Goal: Information Seeking & Learning: Learn about a topic

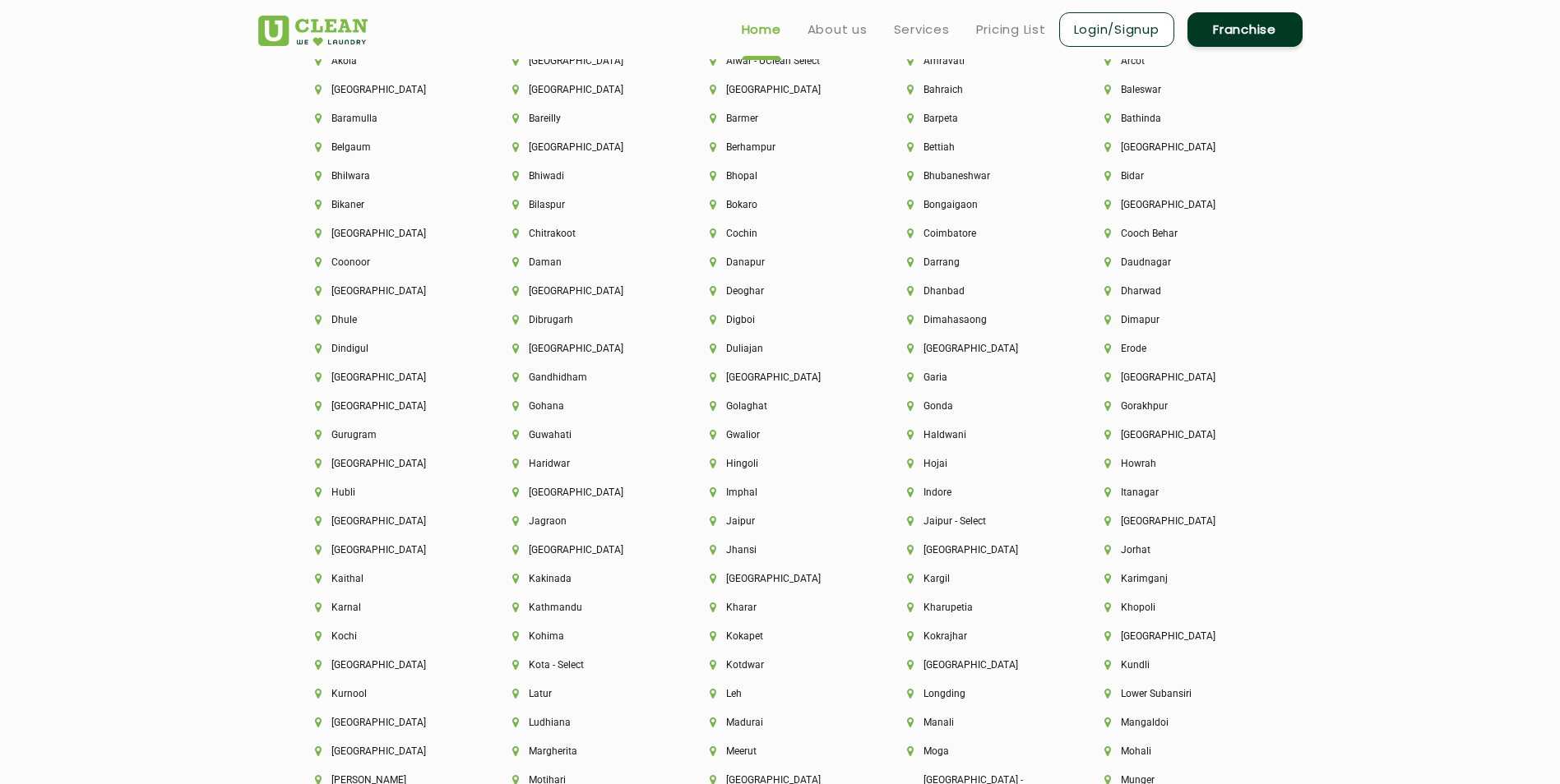
scroll to position [3781, 0]
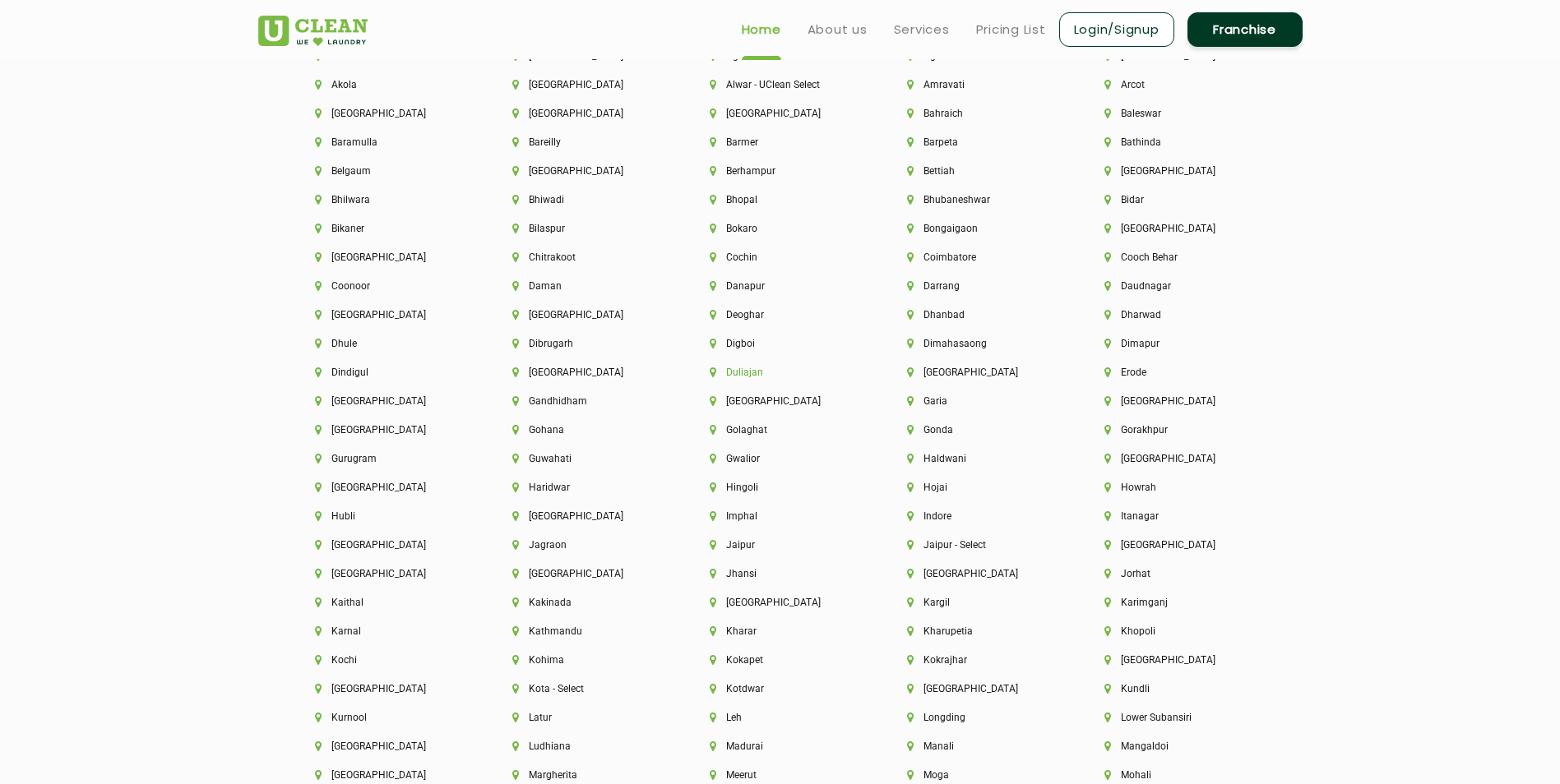
click at [739, 376] on li "Duliajan" at bounding box center [780, 373] width 142 height 12
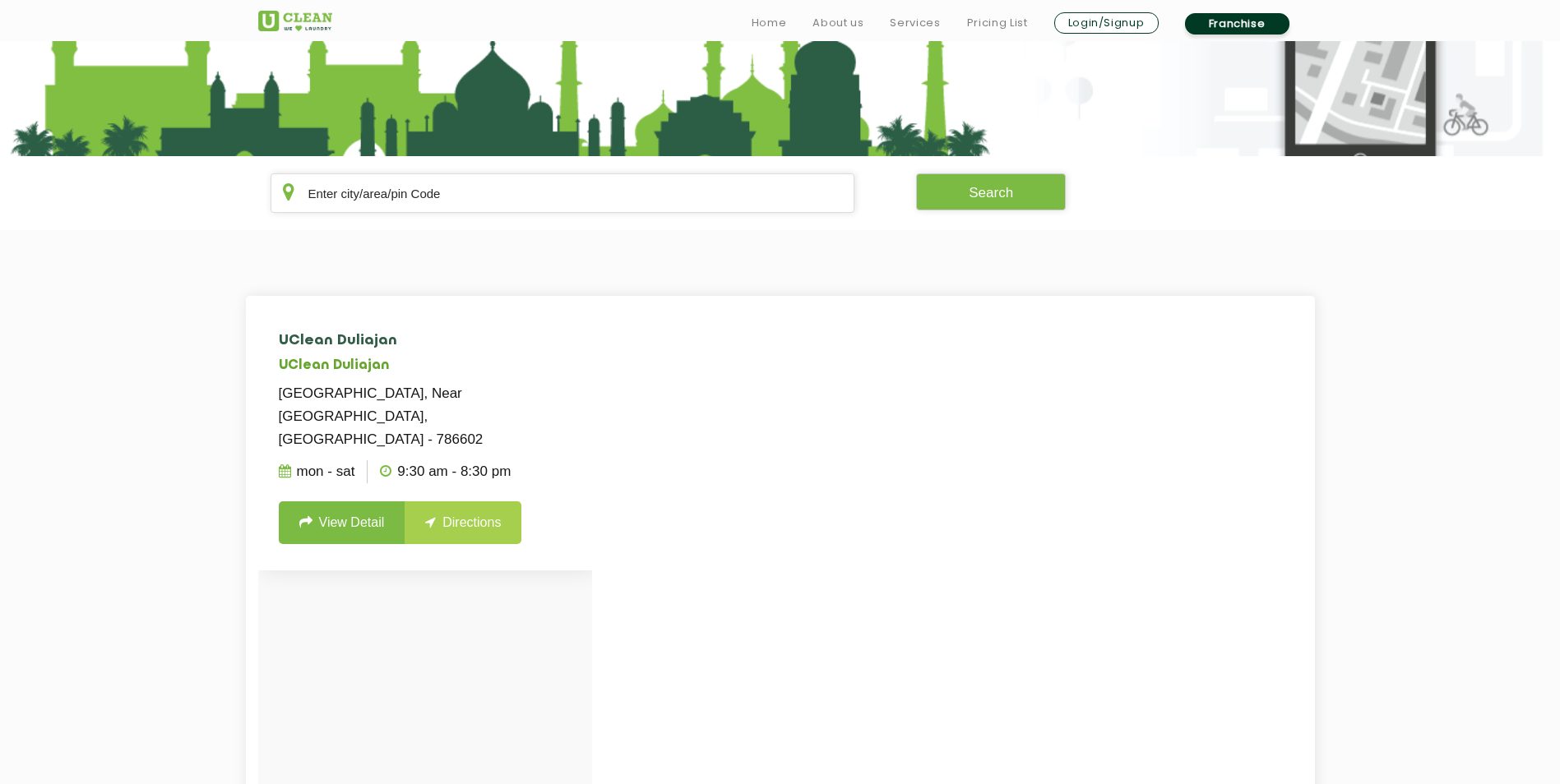
scroll to position [246, 0]
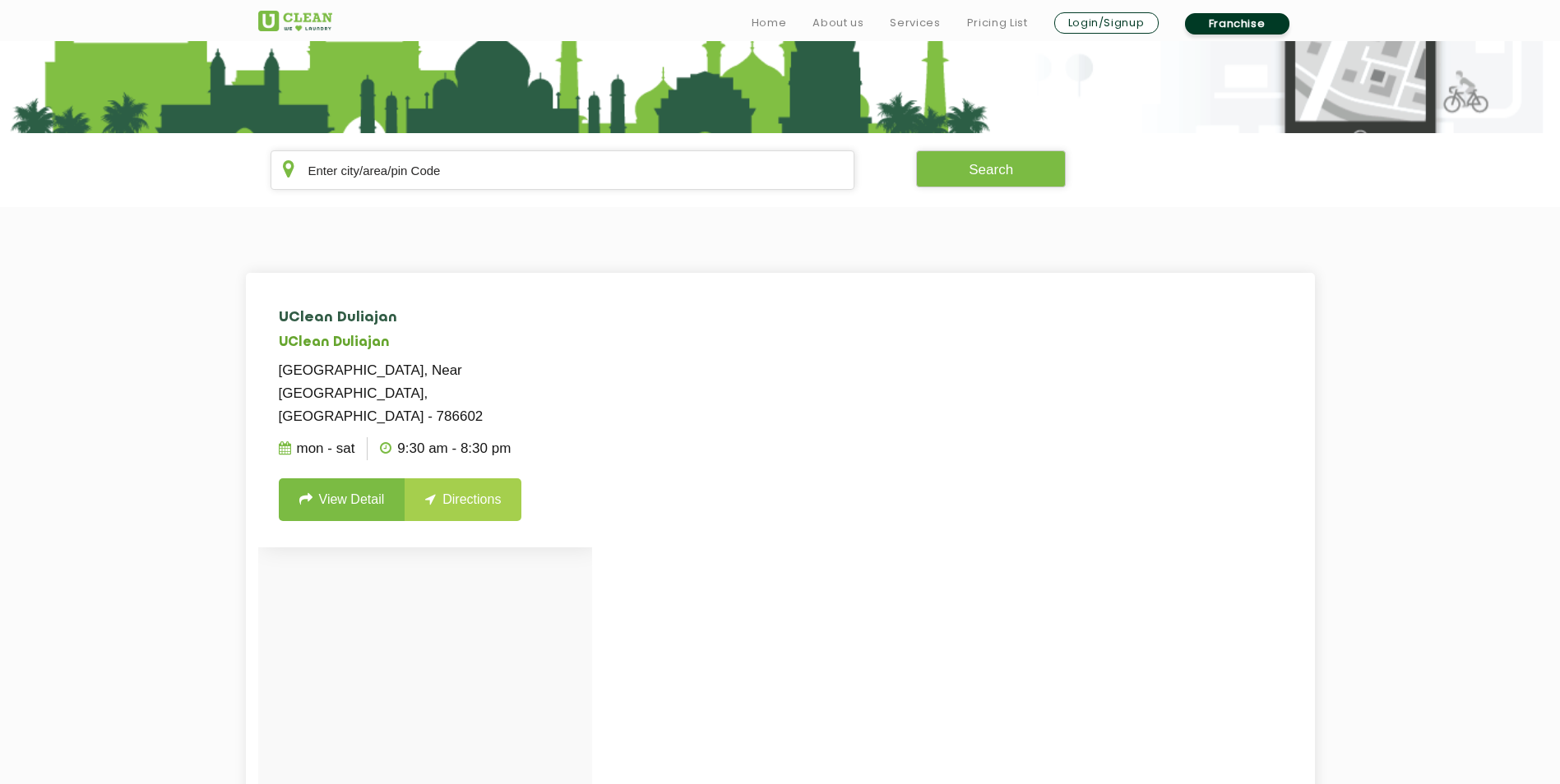
click at [346, 479] on link "View Detail" at bounding box center [341, 500] width 127 height 43
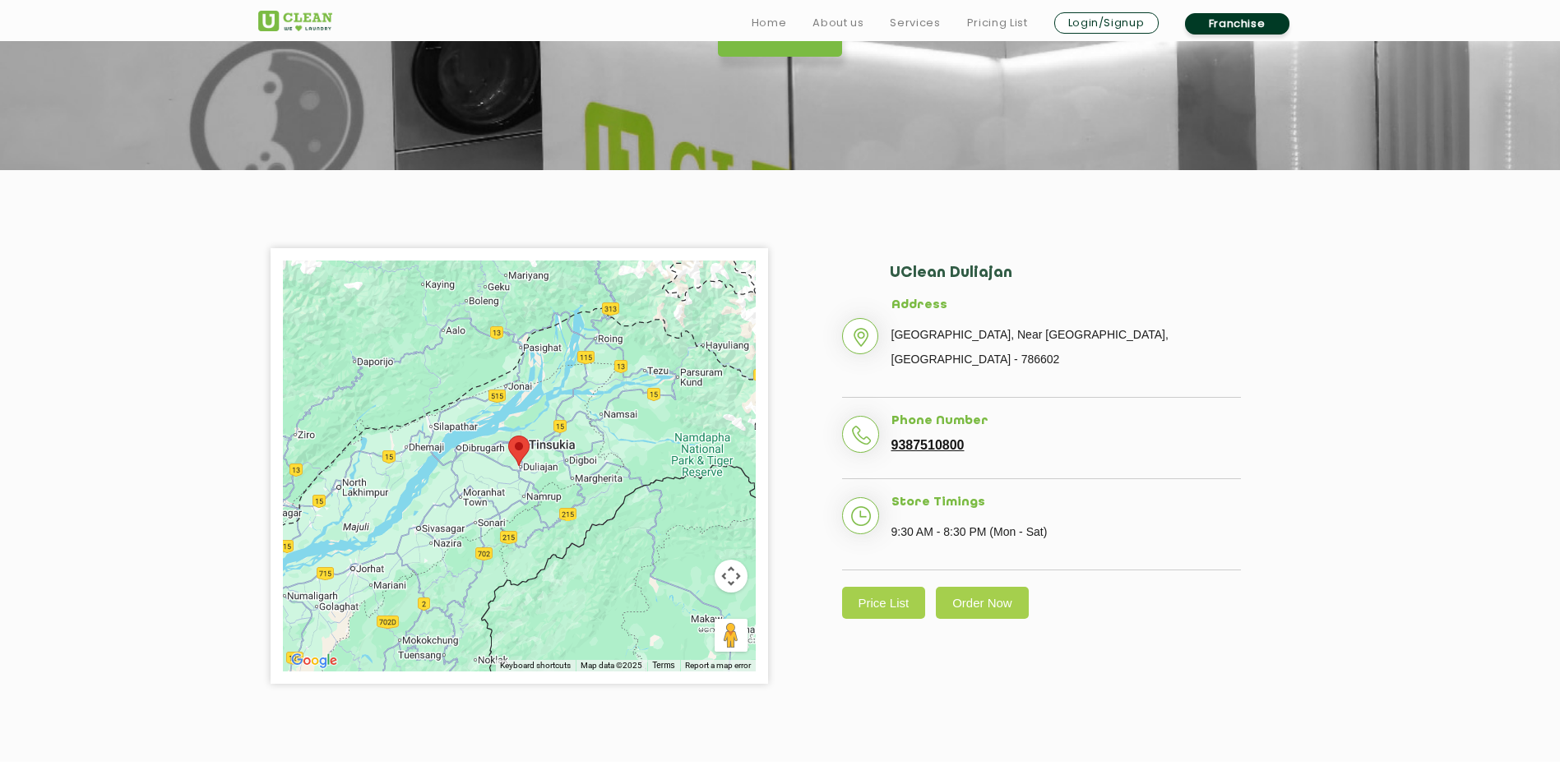
scroll to position [246, 0]
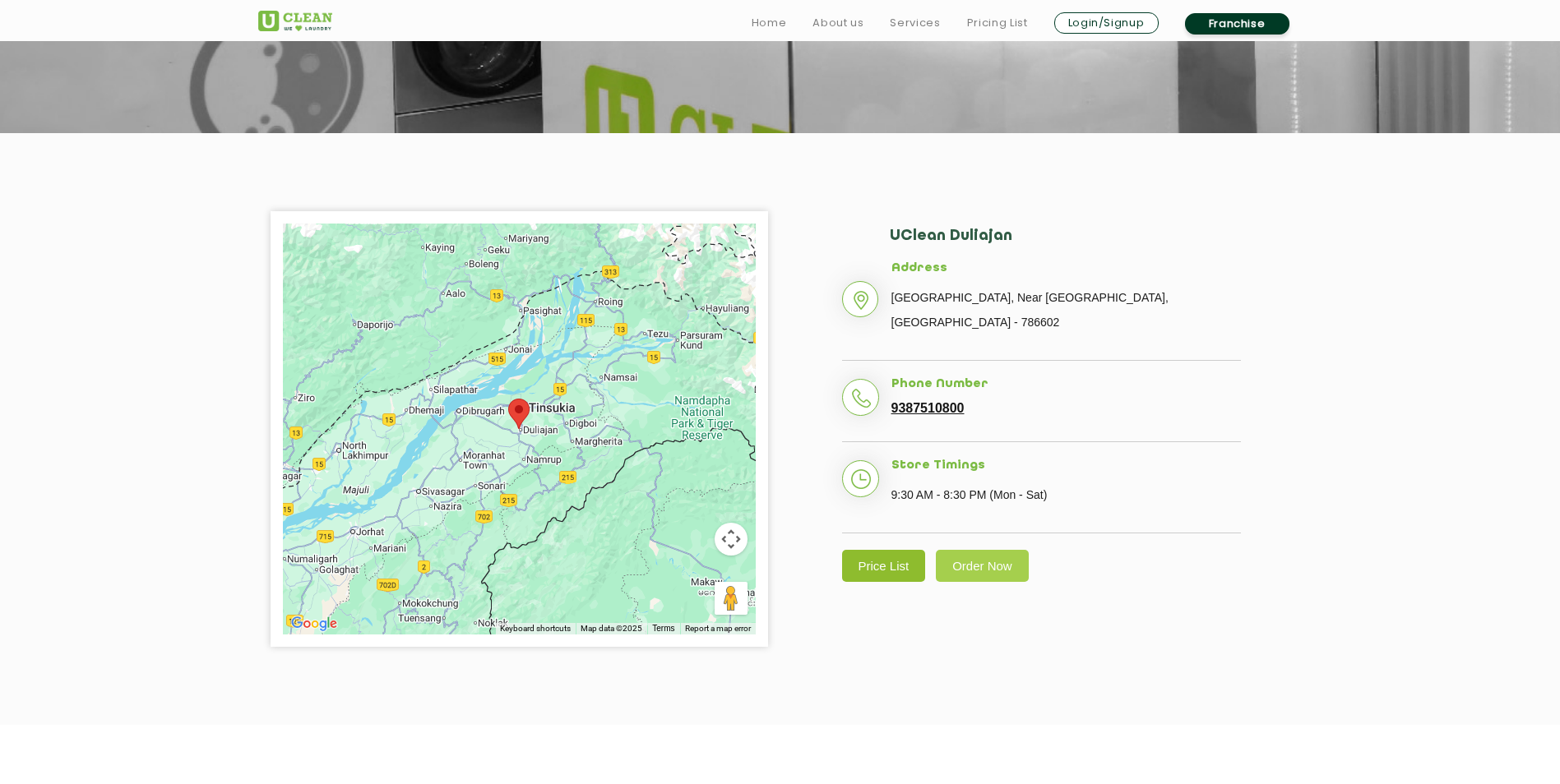
click at [892, 560] on link "Price List" at bounding box center [884, 566] width 84 height 32
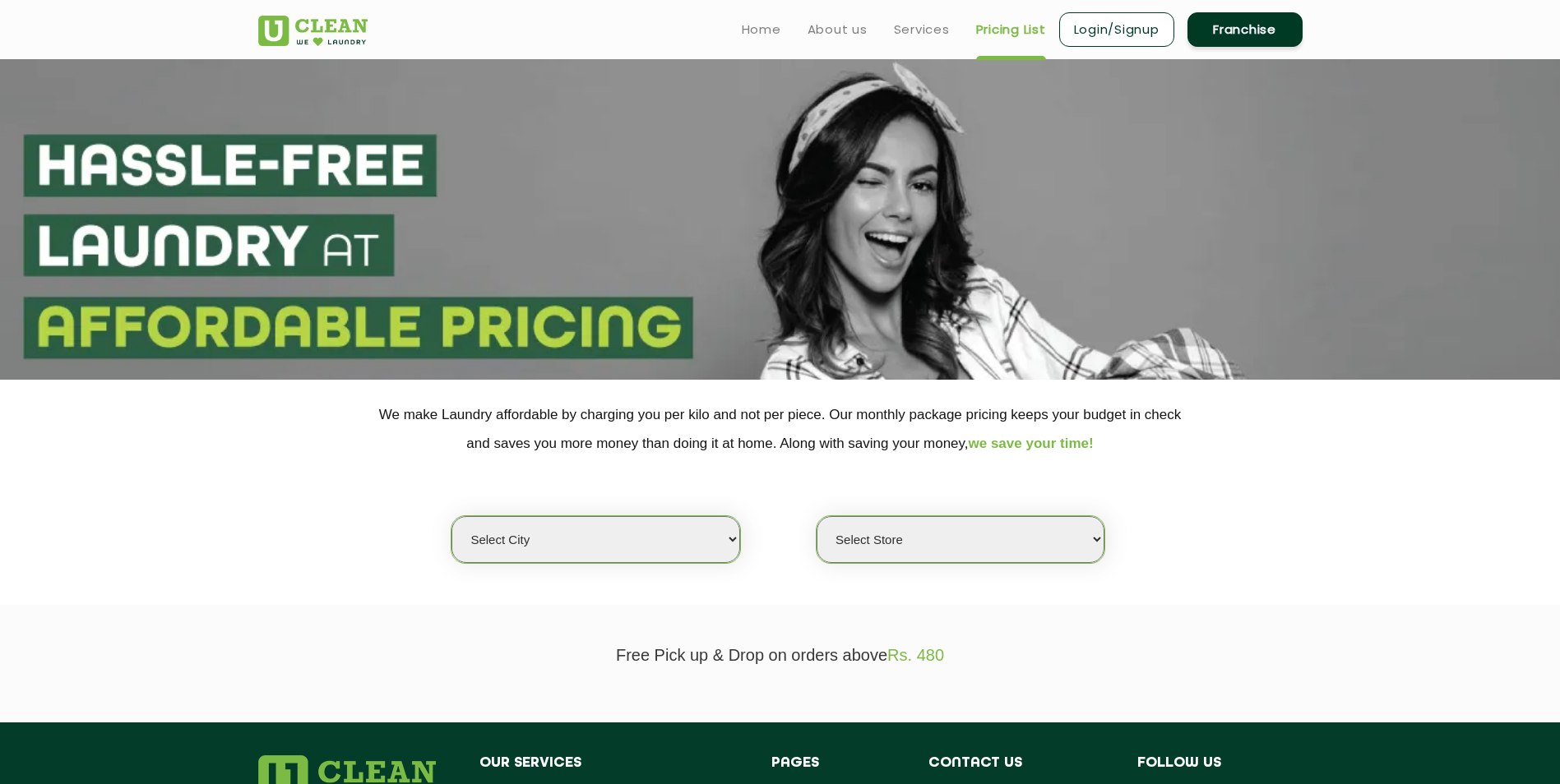
select select "0"
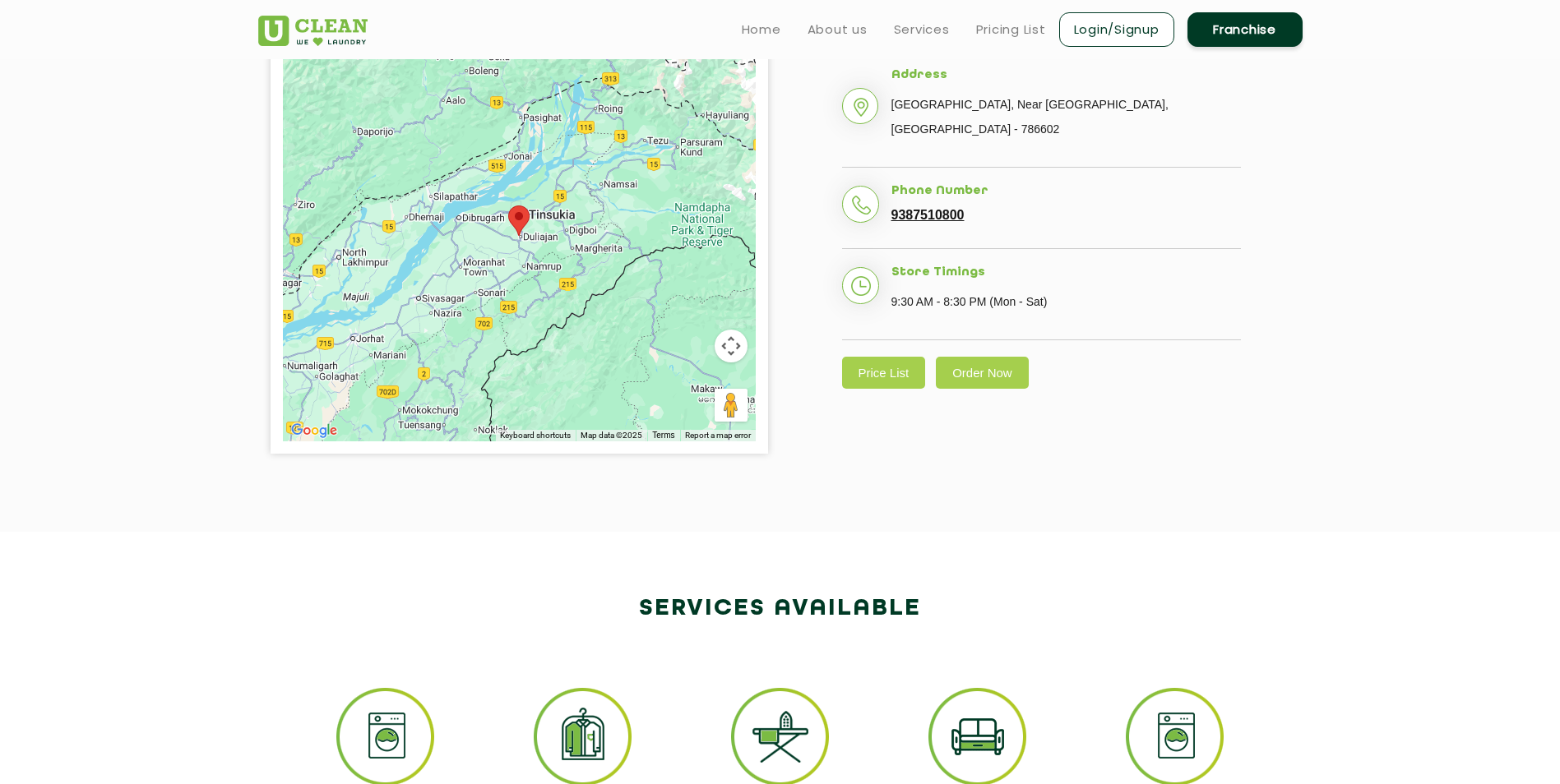
scroll to position [165, 0]
